Goal: Complete application form

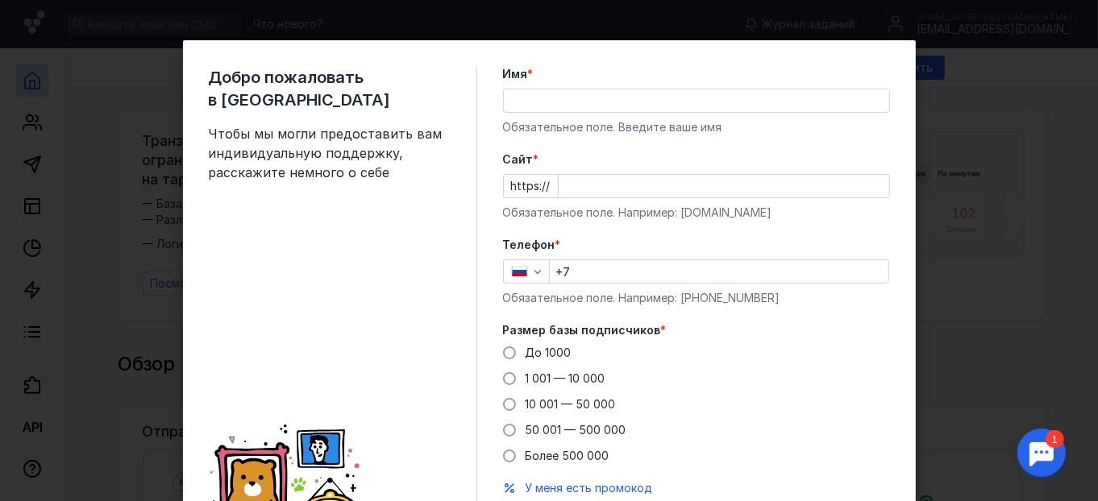
click at [675, 107] on input "Имя *" at bounding box center [696, 100] width 385 height 23
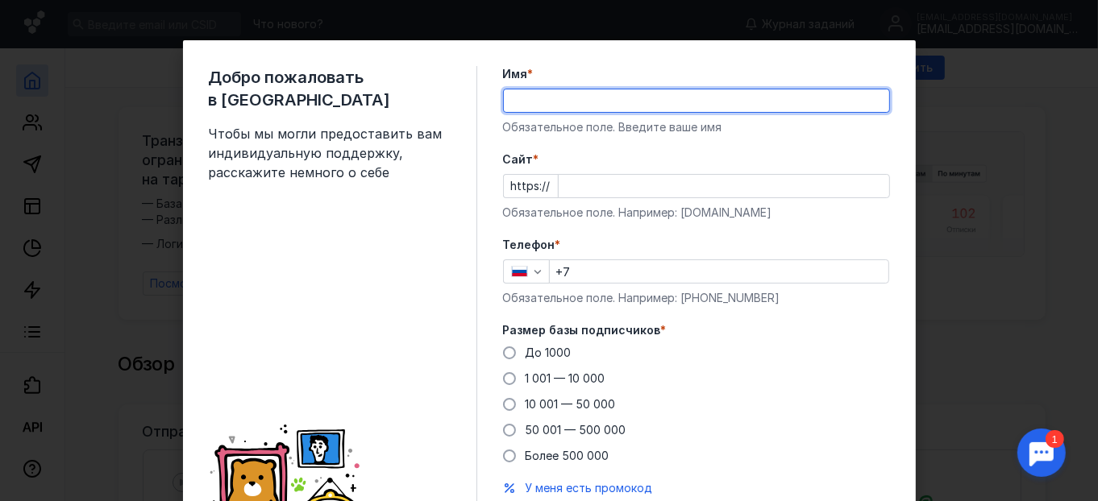
type input "Ф"
type input "Abat"
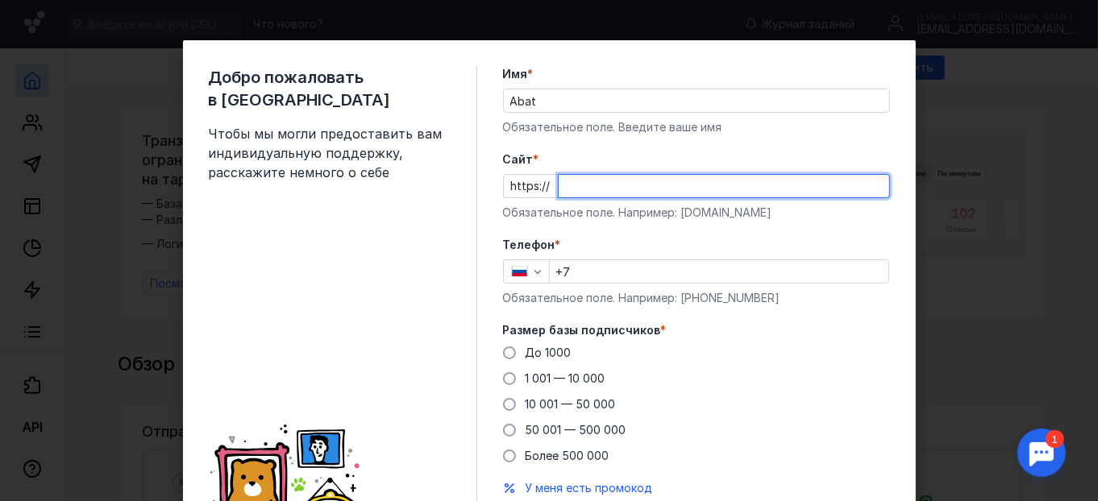
click at [693, 181] on input "Cайт *" at bounding box center [724, 186] width 331 height 23
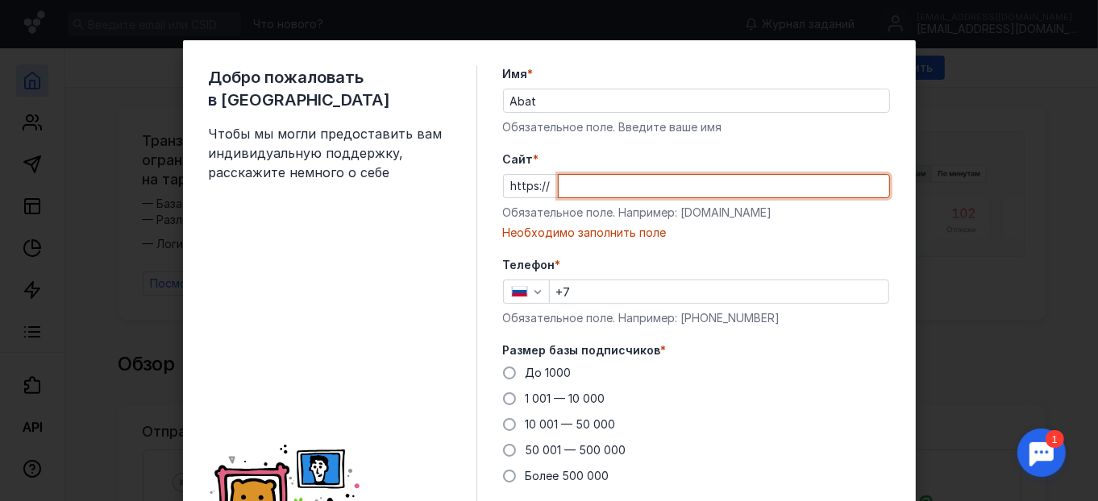
paste input "[DOMAIN_NAME]"
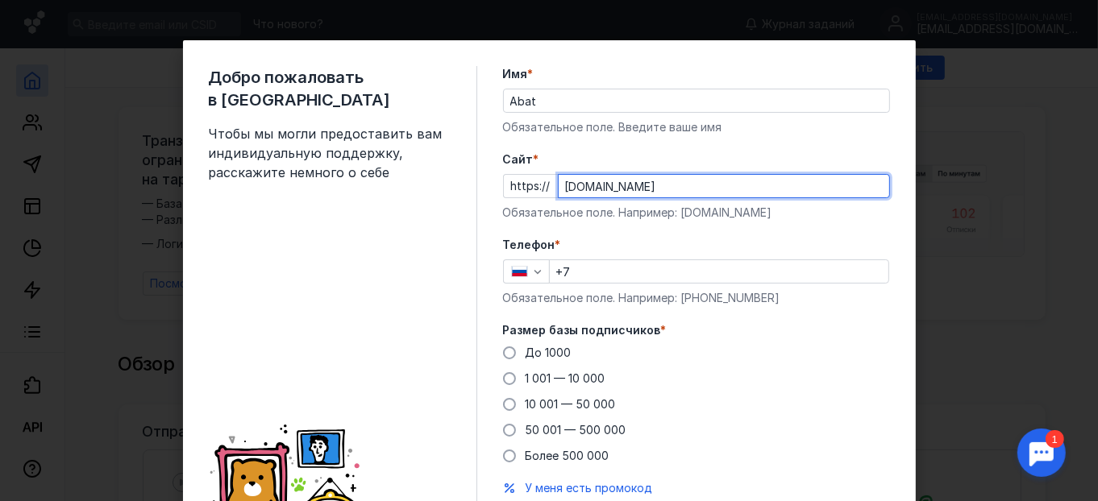
type input "[DOMAIN_NAME]"
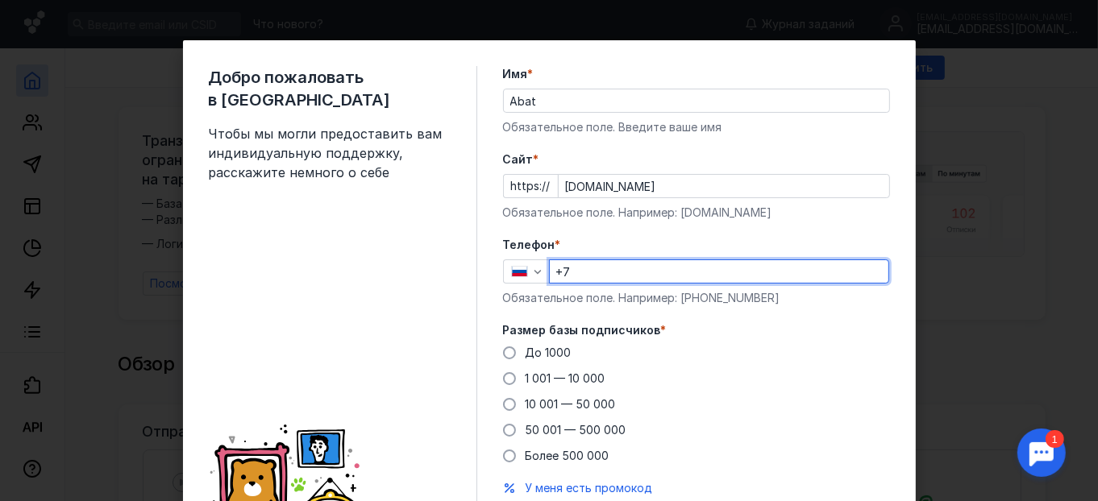
click at [634, 274] on input "+7" at bounding box center [719, 271] width 339 height 23
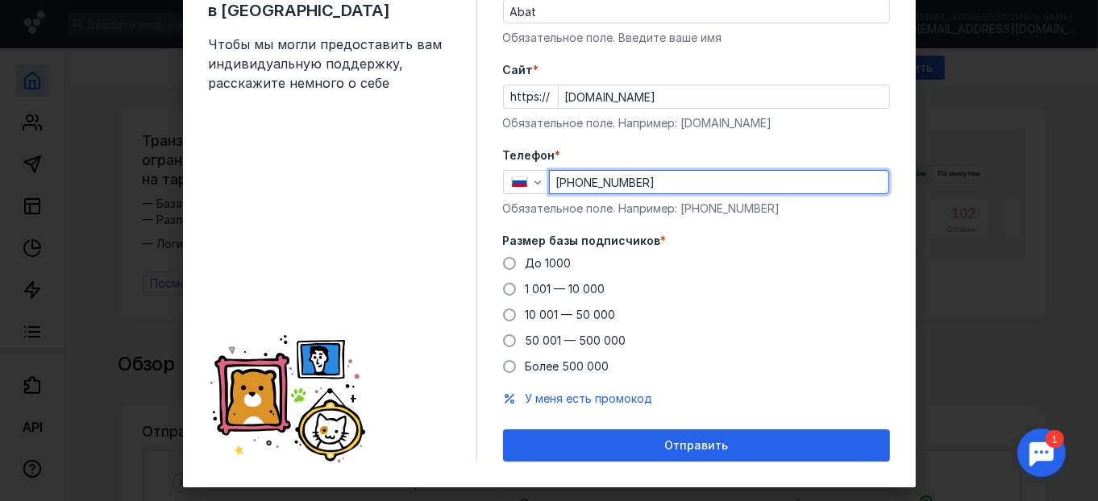
type input "[PHONE_NUMBER]"
click at [506, 288] on span at bounding box center [509, 289] width 13 height 13
click at [0, 0] on input "1 001 — 10 000" at bounding box center [0, 0] width 0 height 0
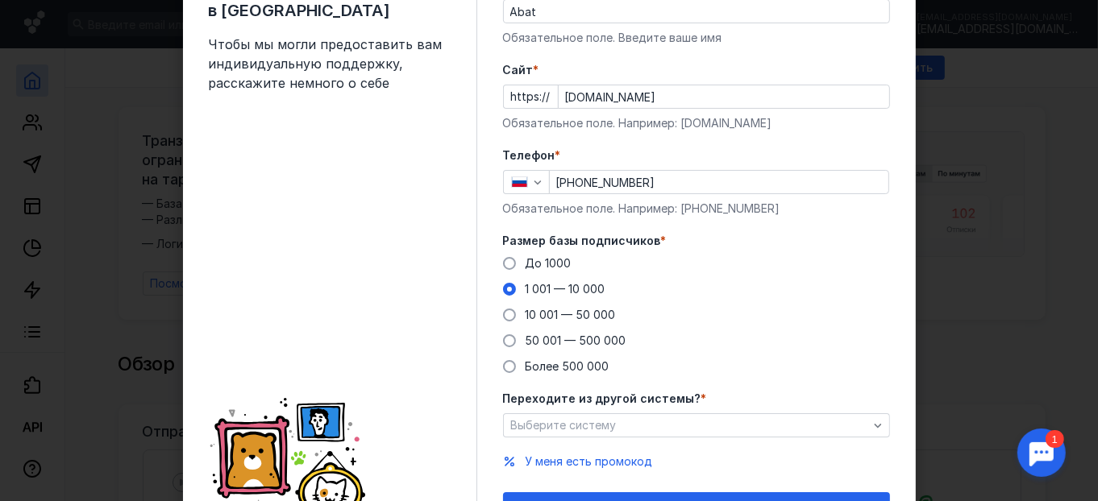
scroll to position [178, 0]
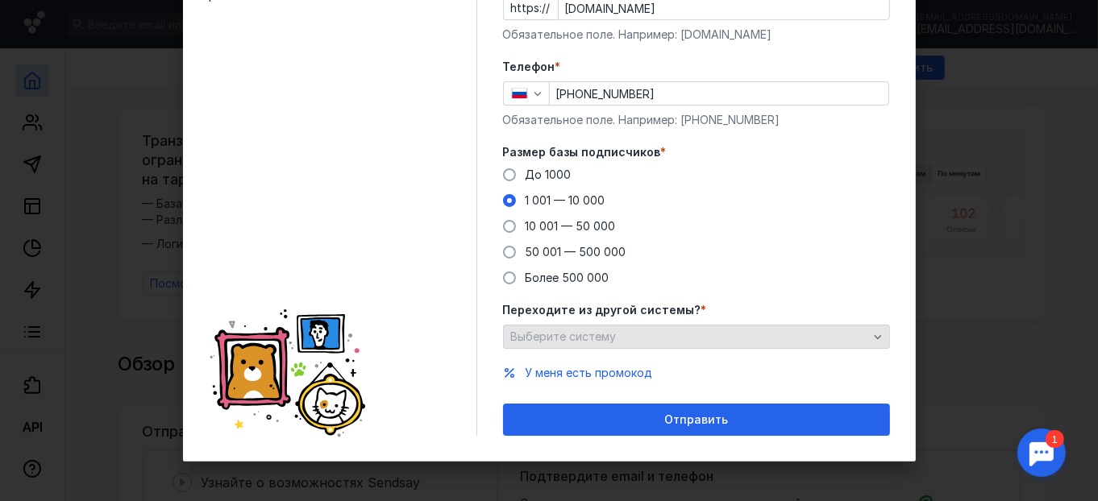
click at [692, 331] on div "Выберите систему" at bounding box center [689, 338] width 365 height 14
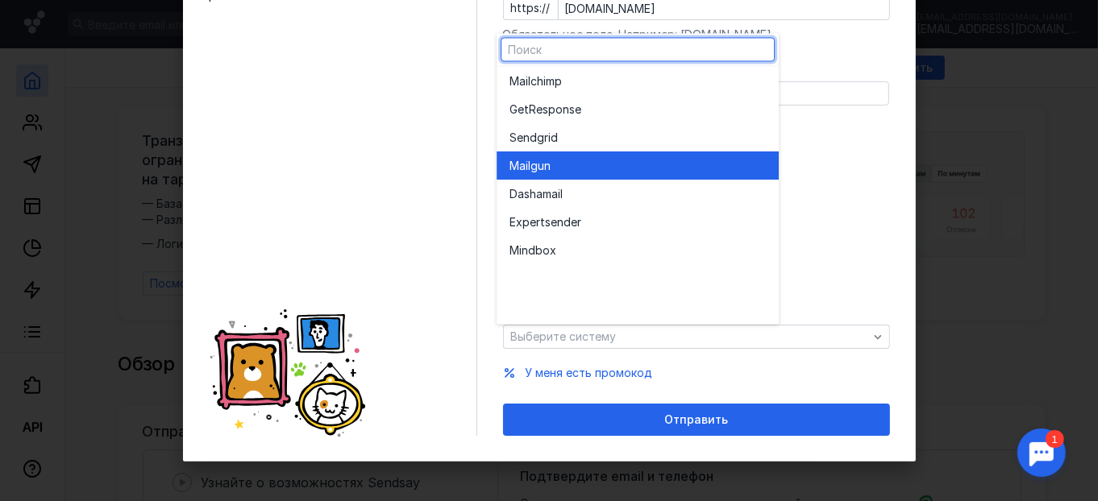
scroll to position [0, 0]
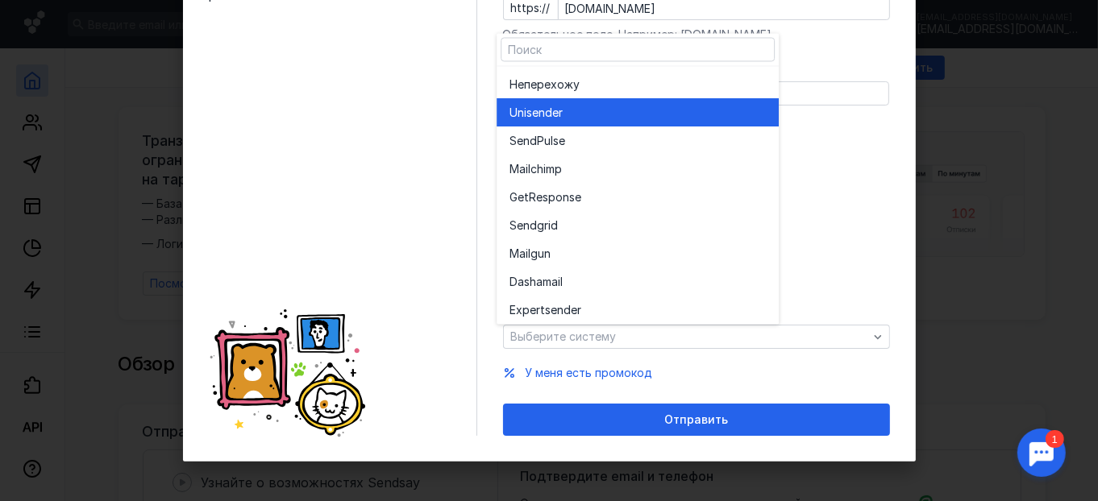
click at [579, 116] on div "Unisende r" at bounding box center [638, 113] width 256 height 16
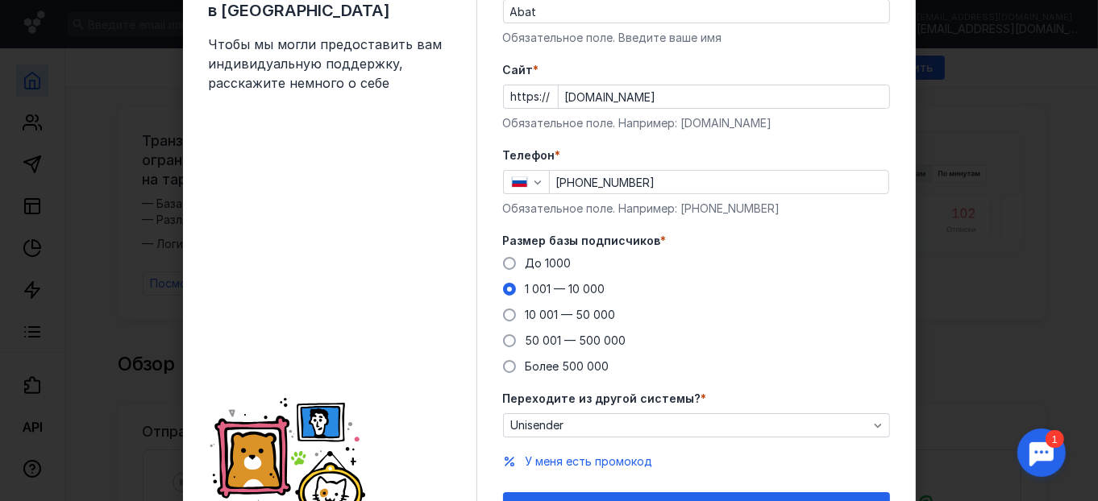
scroll to position [178, 0]
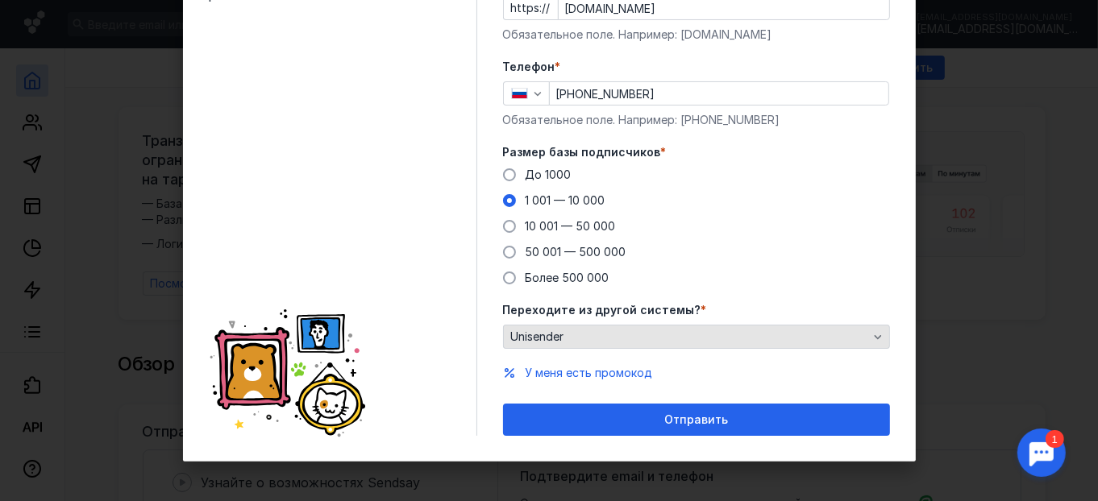
click at [604, 333] on div "Unisender" at bounding box center [689, 338] width 365 height 14
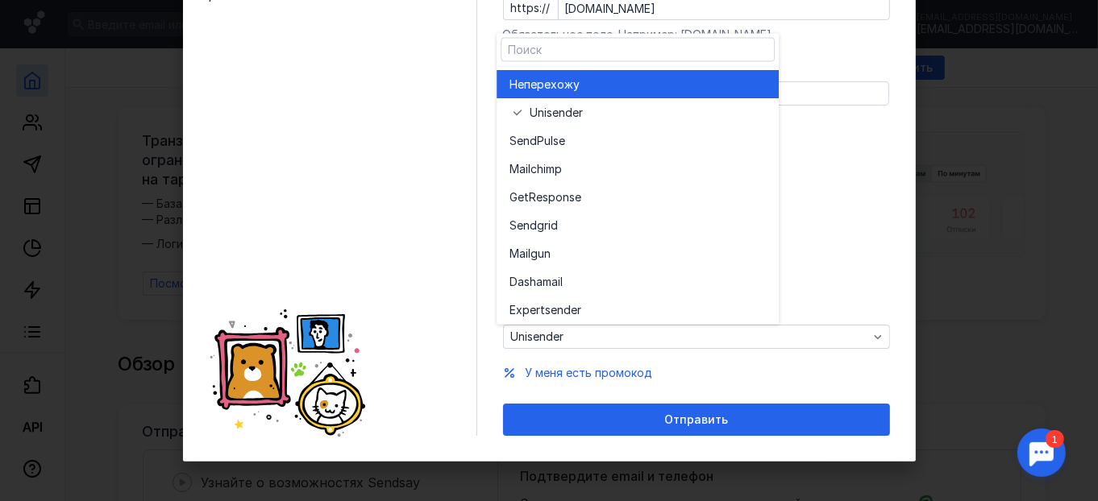
drag, startPoint x: 580, startPoint y: 82, endPoint x: 586, endPoint y: 75, distance: 9.7
click at [580, 82] on span "перехожу" at bounding box center [552, 85] width 56 height 16
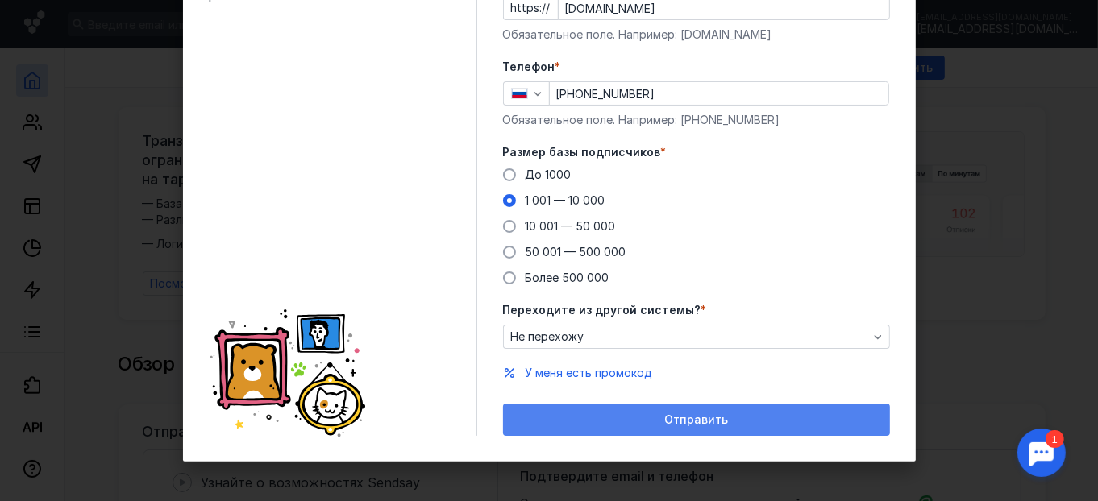
click at [652, 422] on div "Отправить" at bounding box center [696, 421] width 371 height 14
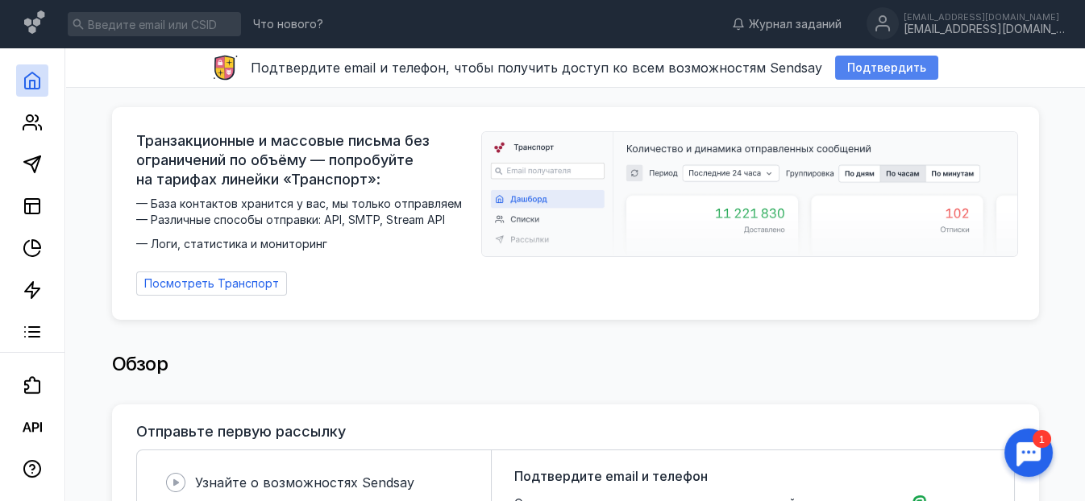
click at [905, 69] on span "Подтвердить" at bounding box center [886, 68] width 79 height 14
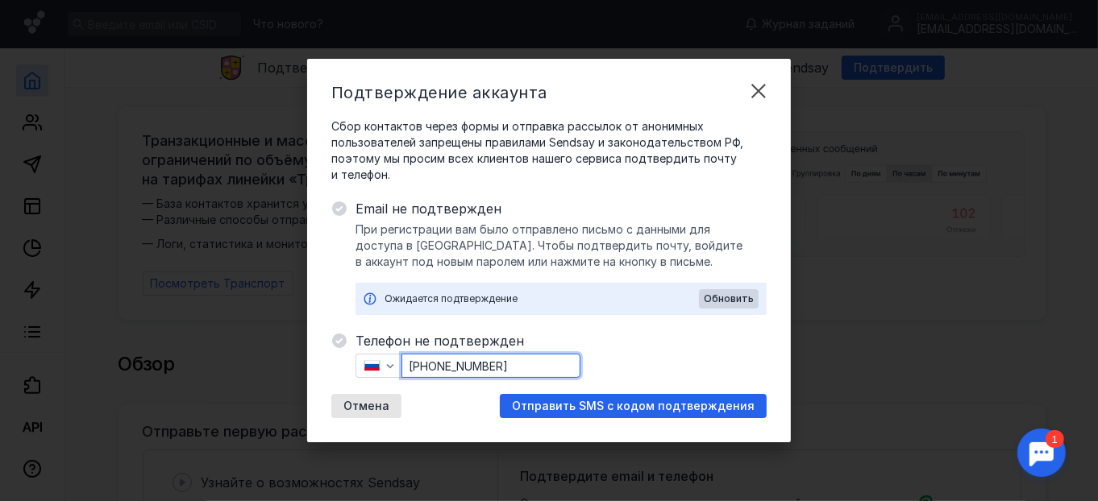
click at [486, 377] on input "[PHONE_NUMBER]" at bounding box center [490, 366] width 177 height 23
